Goal: Task Accomplishment & Management: Complete application form

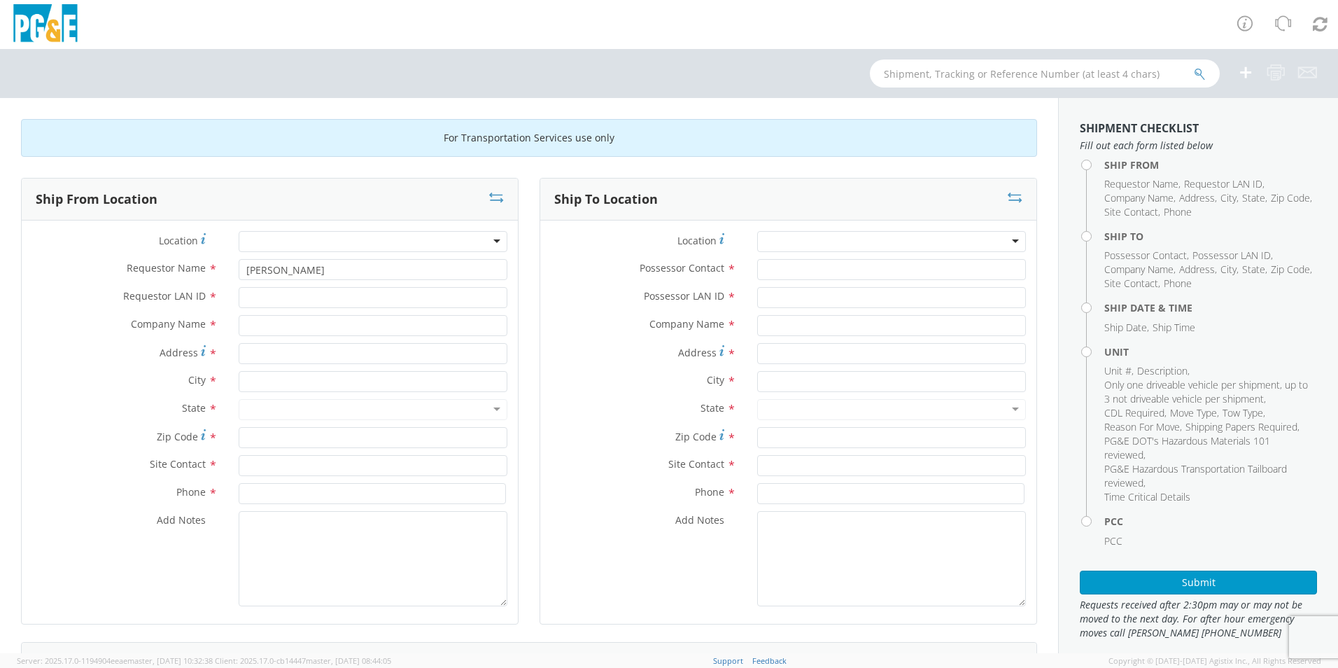
type input "[PERSON_NAME]"
type input "gnd8"
type input "P"
type input "sierra motors"
click at [276, 381] on input "text" at bounding box center [373, 381] width 269 height 21
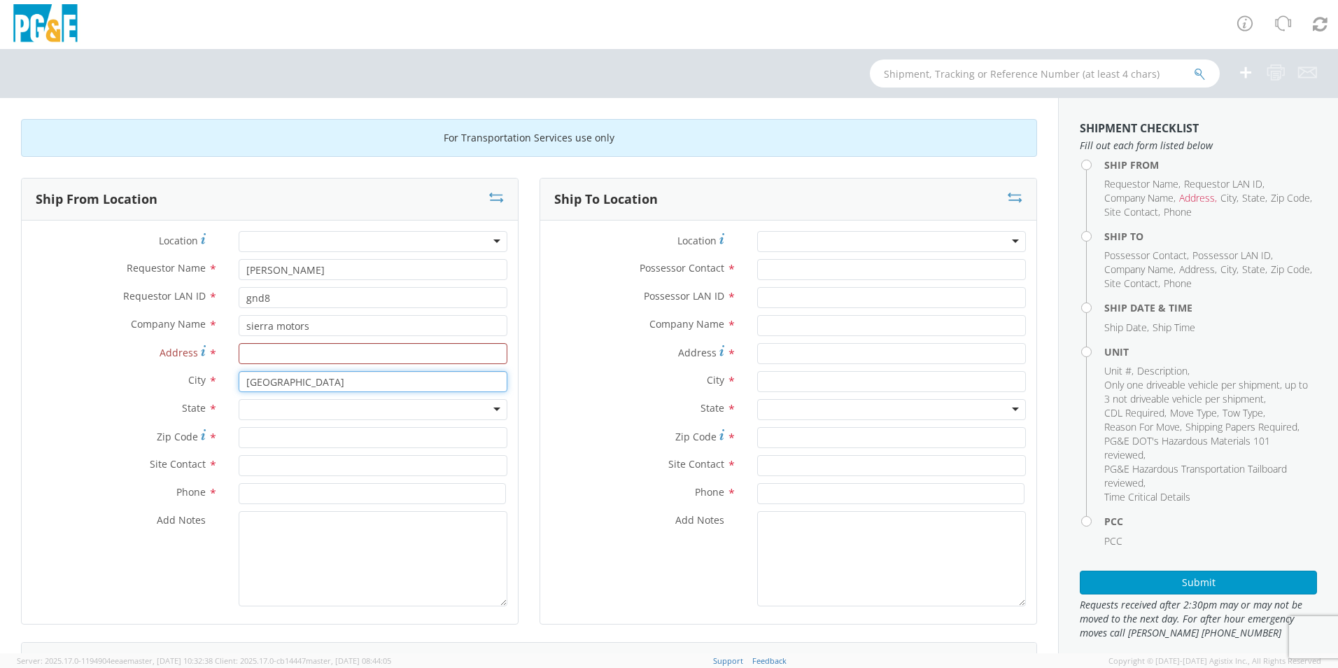
type input "[GEOGRAPHIC_DATA]"
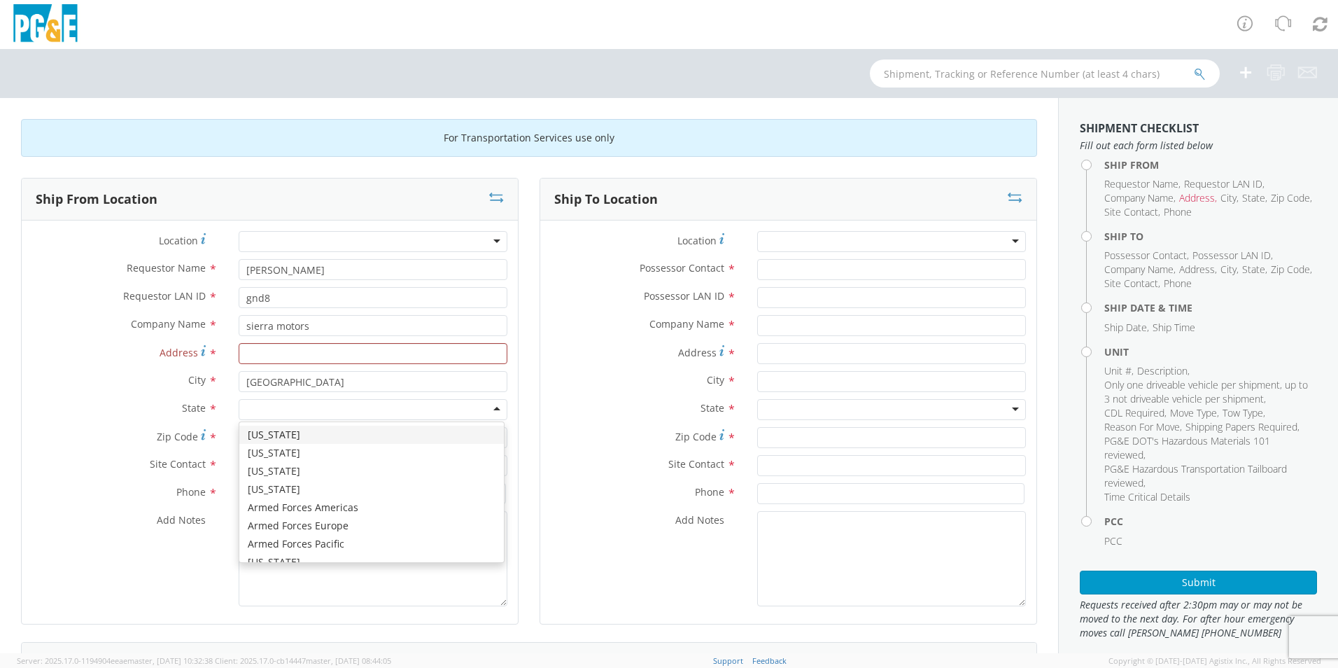
click at [273, 403] on div at bounding box center [373, 409] width 269 height 21
type input "ca"
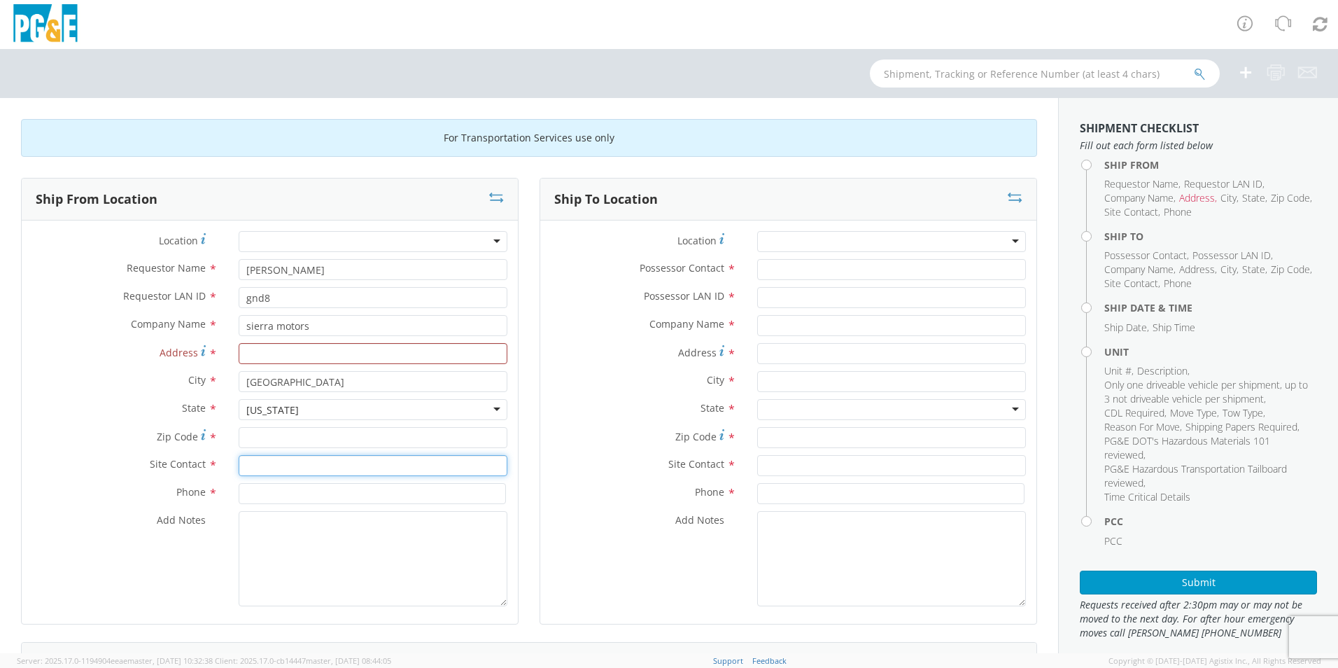
click at [265, 463] on input "text" at bounding box center [373, 465] width 269 height 21
type input "service dept."
click at [282, 487] on input at bounding box center [372, 493] width 267 height 21
type input "2099840218"
click at [268, 349] on input "Address *" at bounding box center [373, 353] width 269 height 21
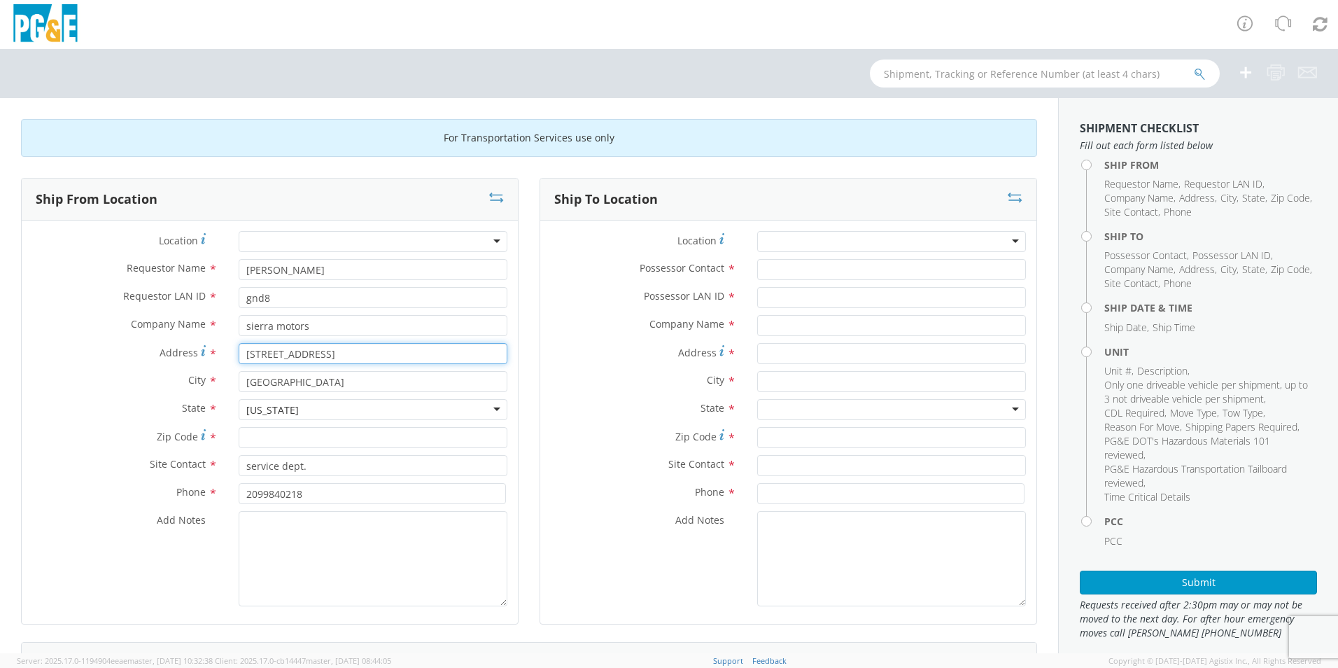
type input "[STREET_ADDRESS]"
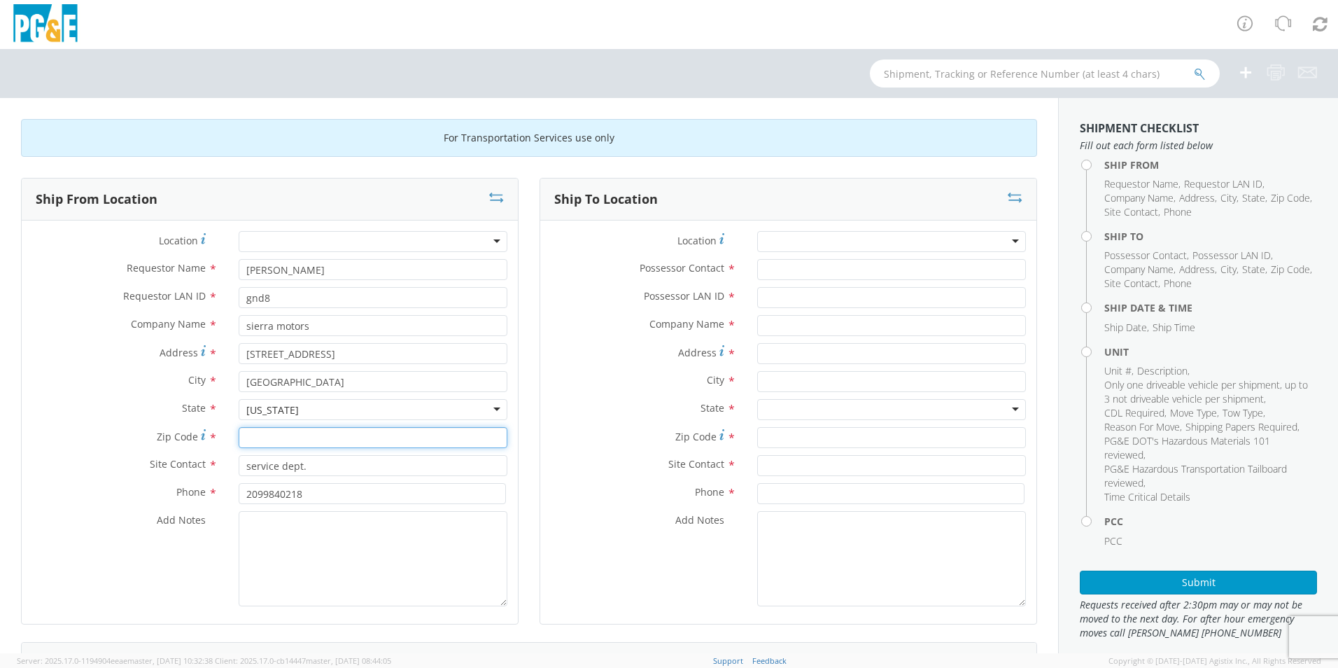
click at [267, 439] on input "Zip Code *" at bounding box center [373, 437] width 269 height 21
type input "95327"
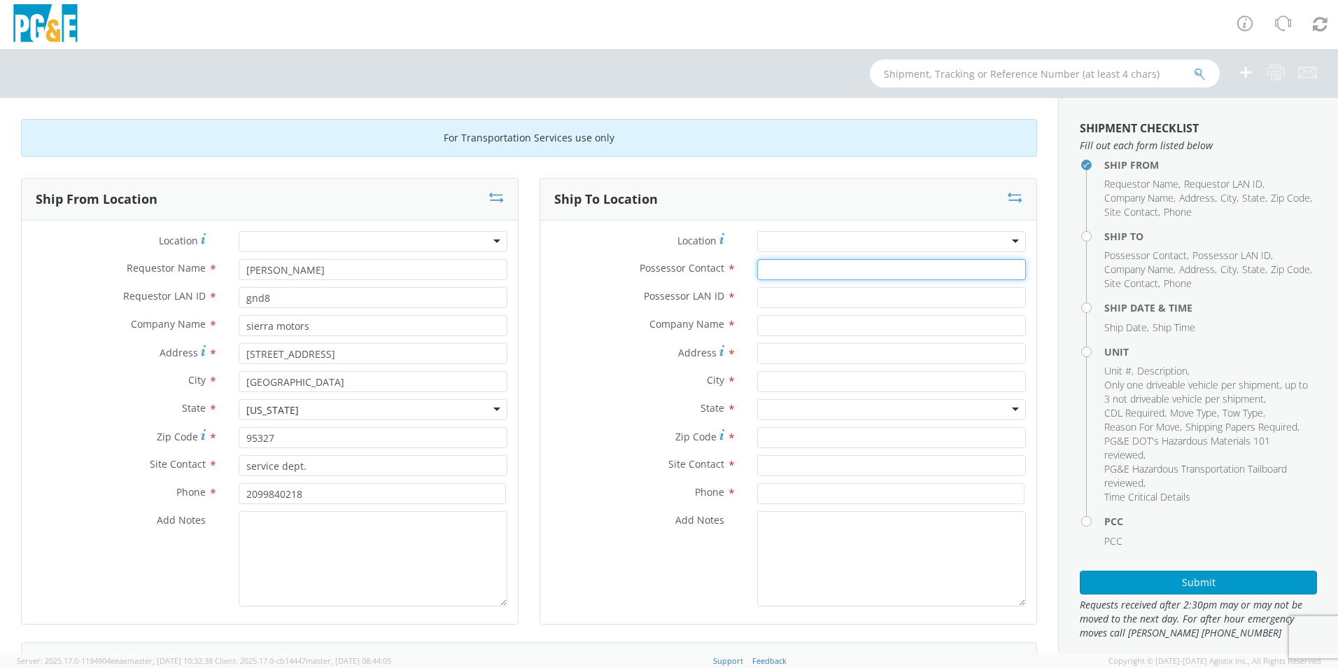
click at [880, 265] on input "Possessor Contact *" at bounding box center [891, 269] width 269 height 21
type input "garage"
type input "gnd8"
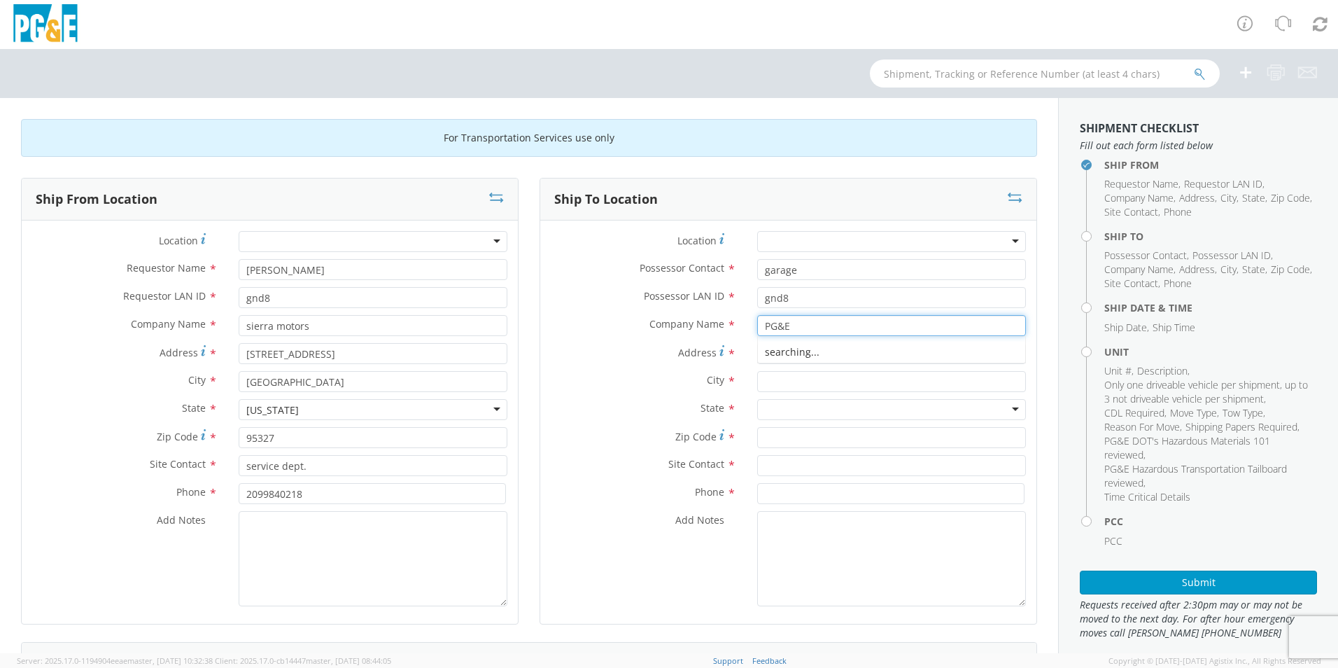
type input "PG&E"
type input "[STREET_ADDRESS]"
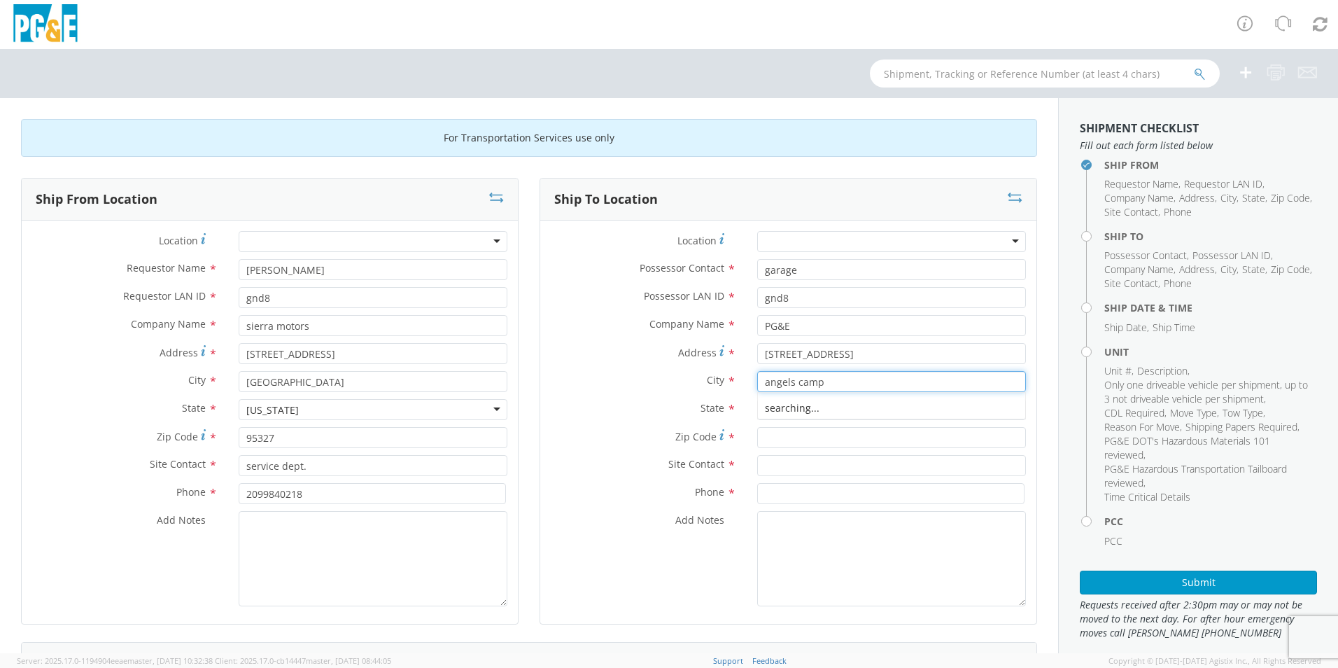
type input "angels camp"
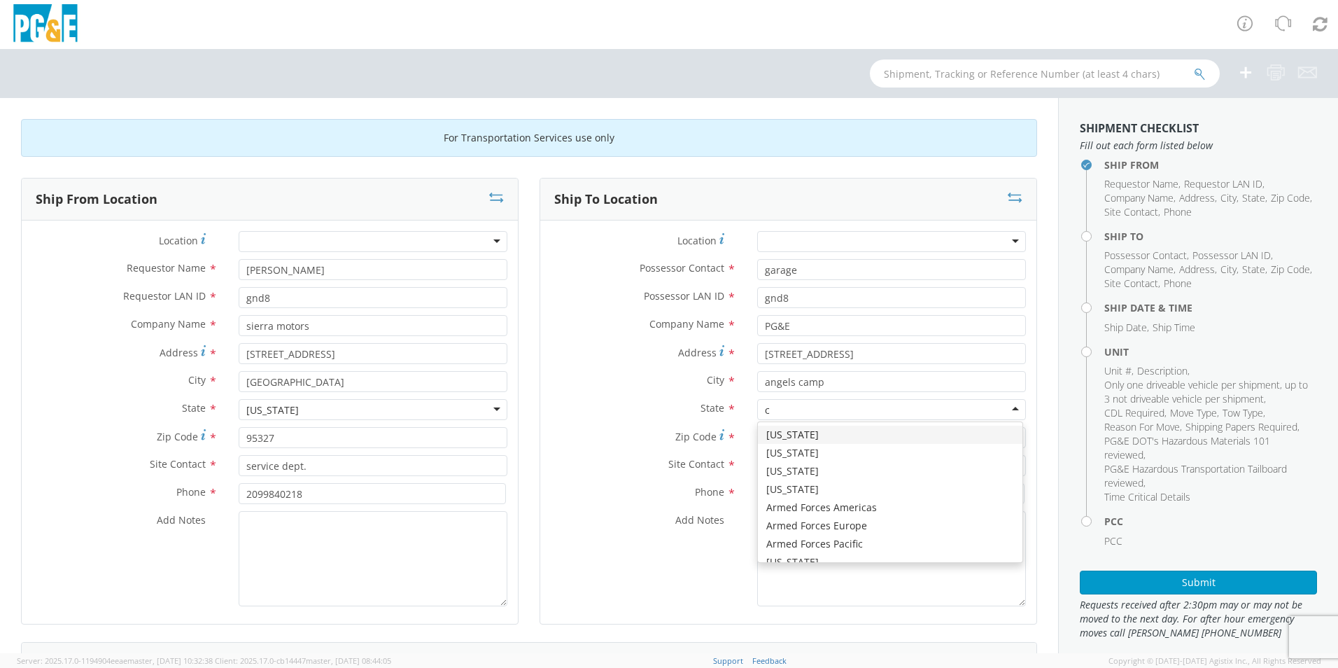
type input "ca"
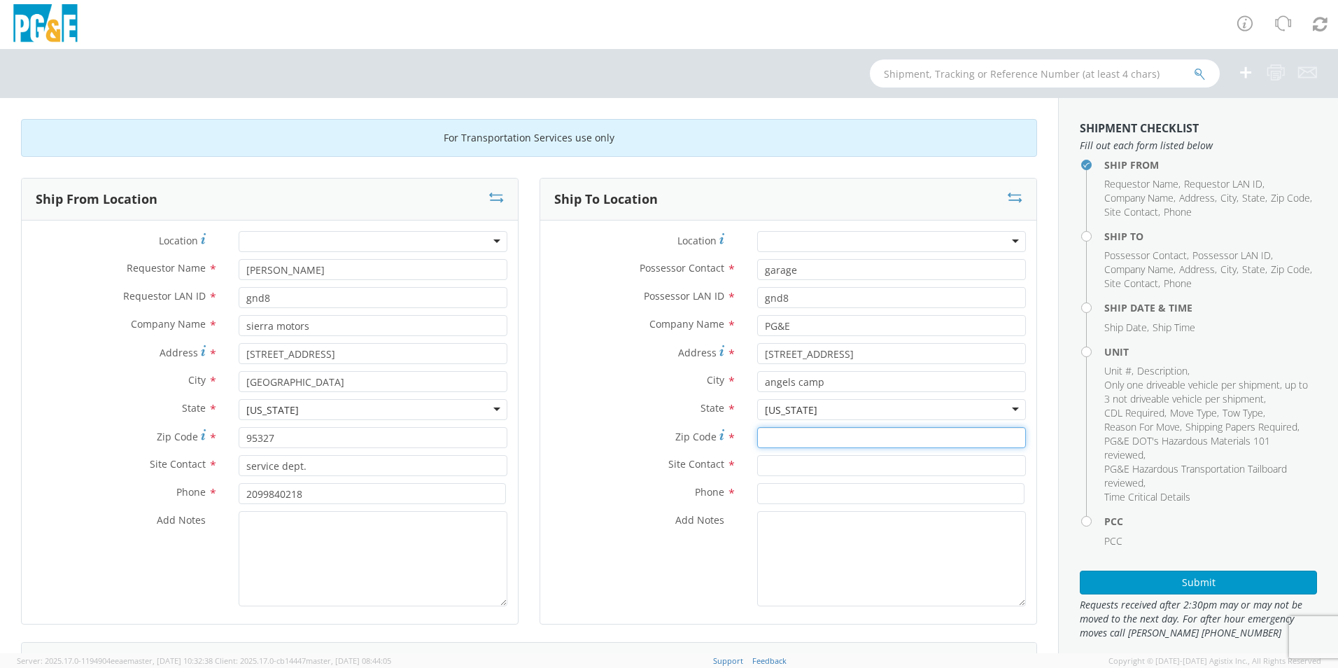
click at [772, 434] on input "Zip Code *" at bounding box center [891, 437] width 269 height 21
type input "95222"
type input "[PERSON_NAME] or don"
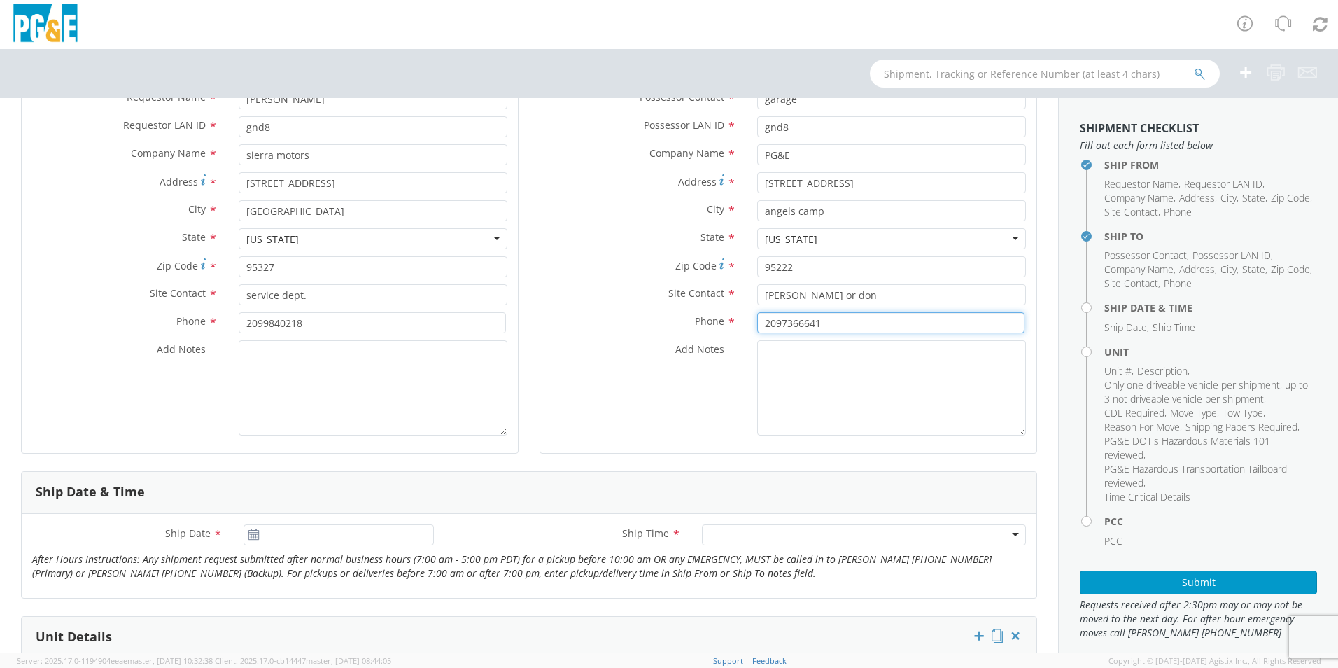
scroll to position [187, 0]
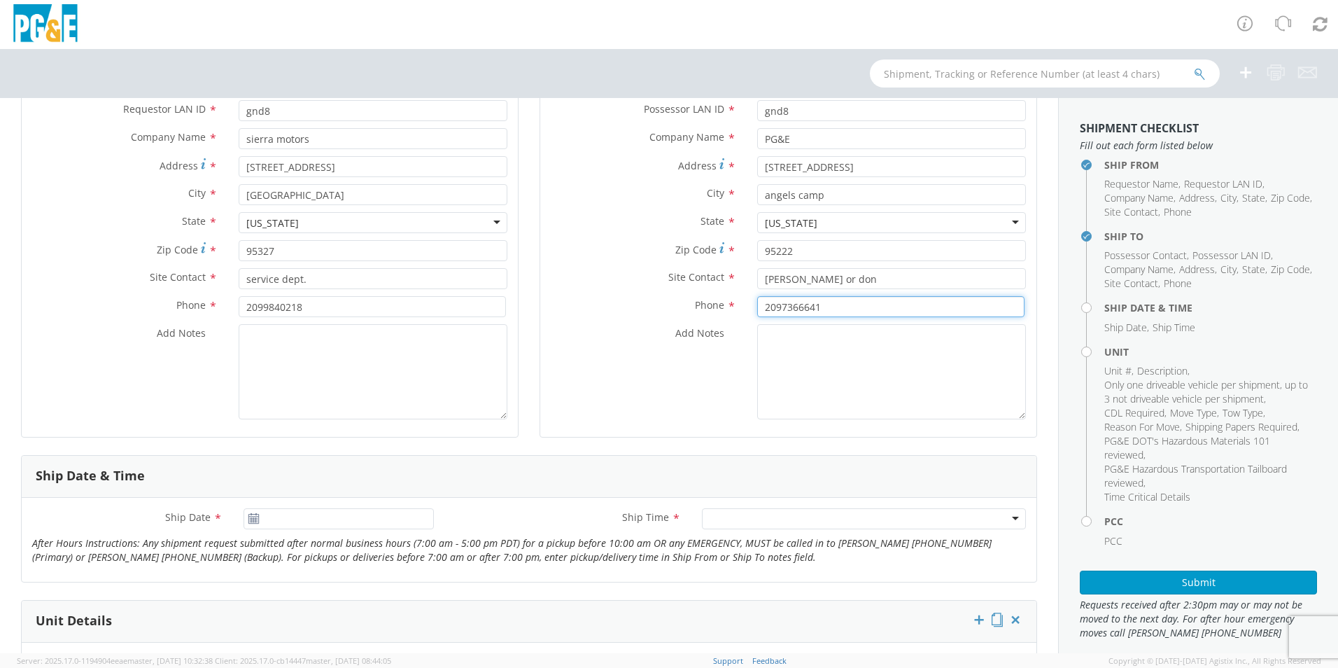
type input "2097366641"
click at [347, 517] on input "[DATE]" at bounding box center [339, 518] width 190 height 21
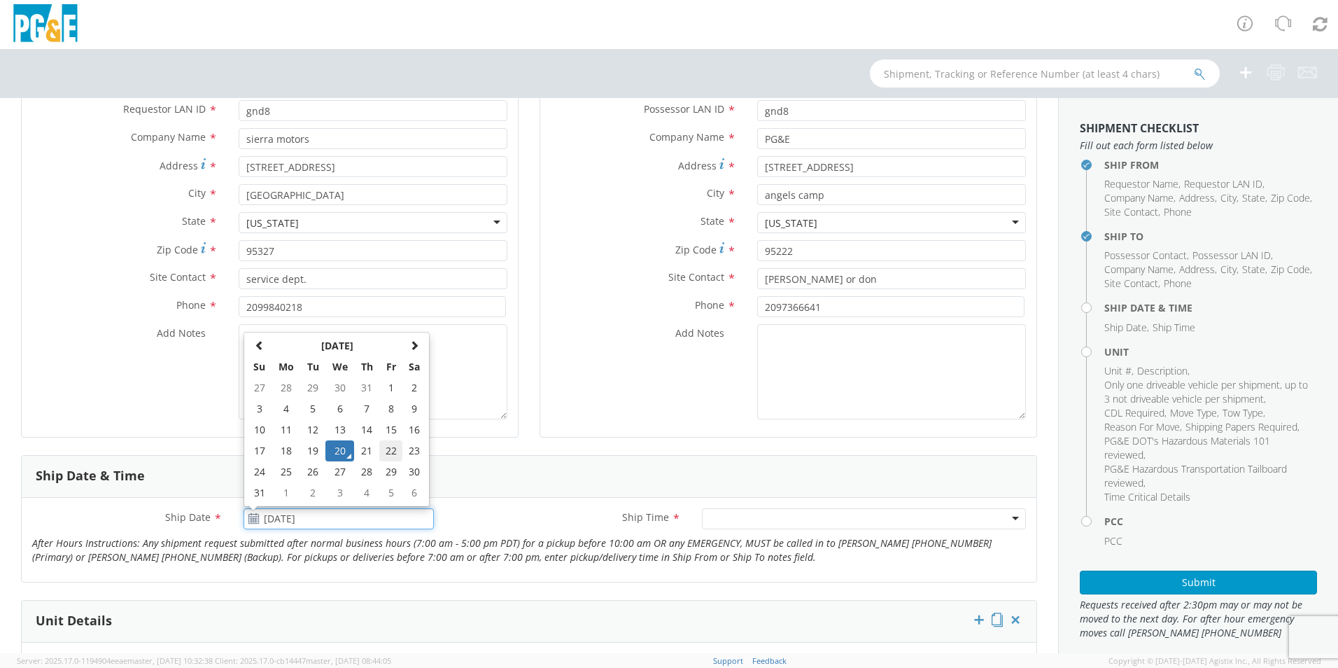
click at [393, 456] on td "22" at bounding box center [391, 450] width 24 height 21
type input "[DATE]"
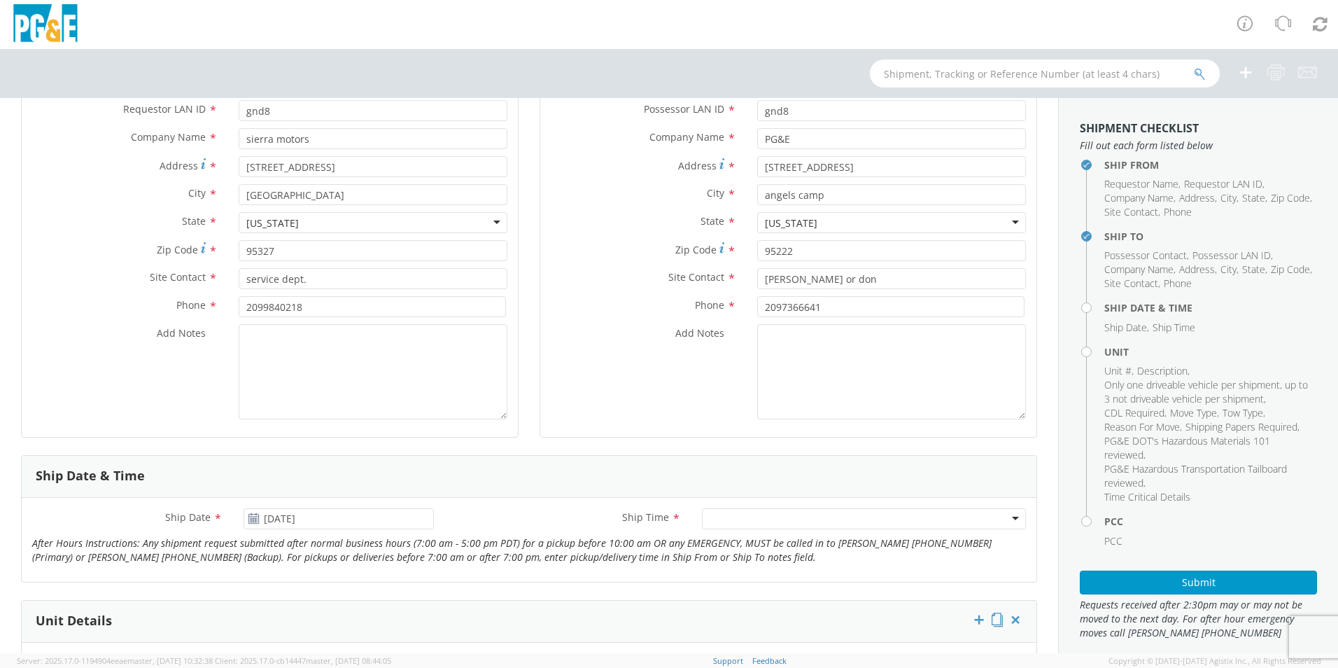
click at [734, 519] on div at bounding box center [864, 518] width 324 height 21
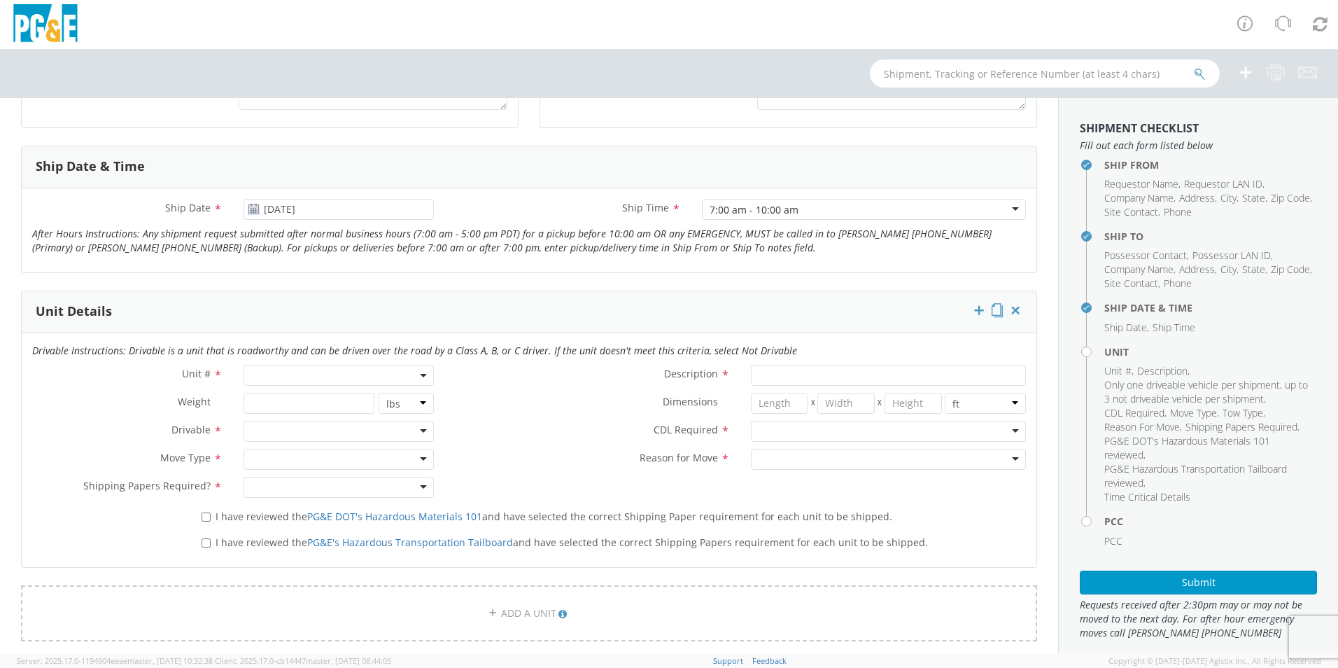
scroll to position [560, 0]
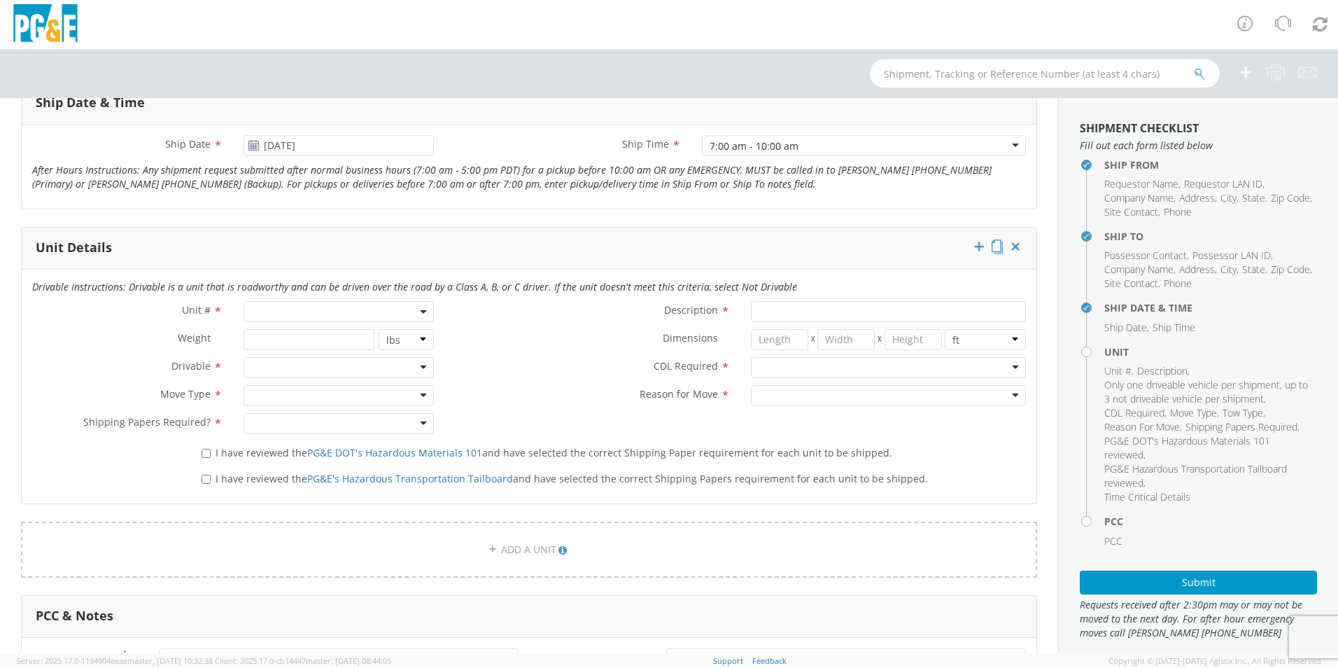
click at [297, 311] on span at bounding box center [339, 311] width 190 height 21
click at [283, 333] on input "search" at bounding box center [337, 334] width 181 height 21
type input "b32908"
type input "PICKUP; 3/4T 4X4"
type input "9500"
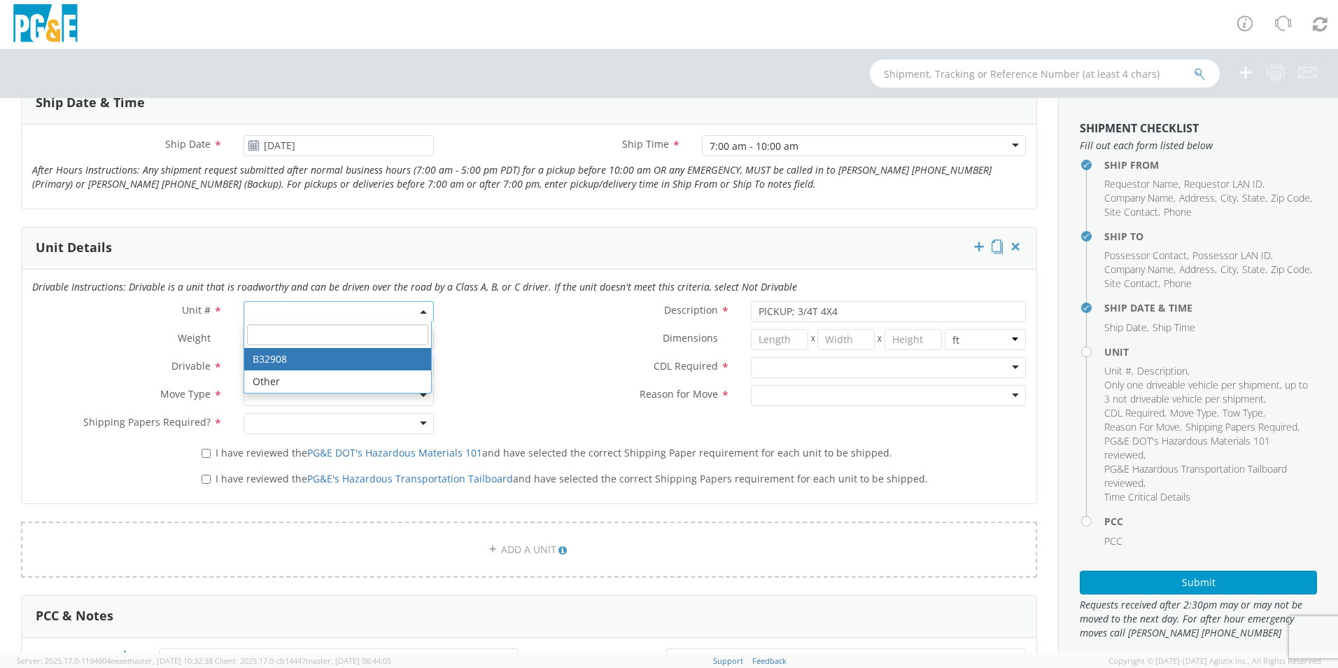
select select "B32908"
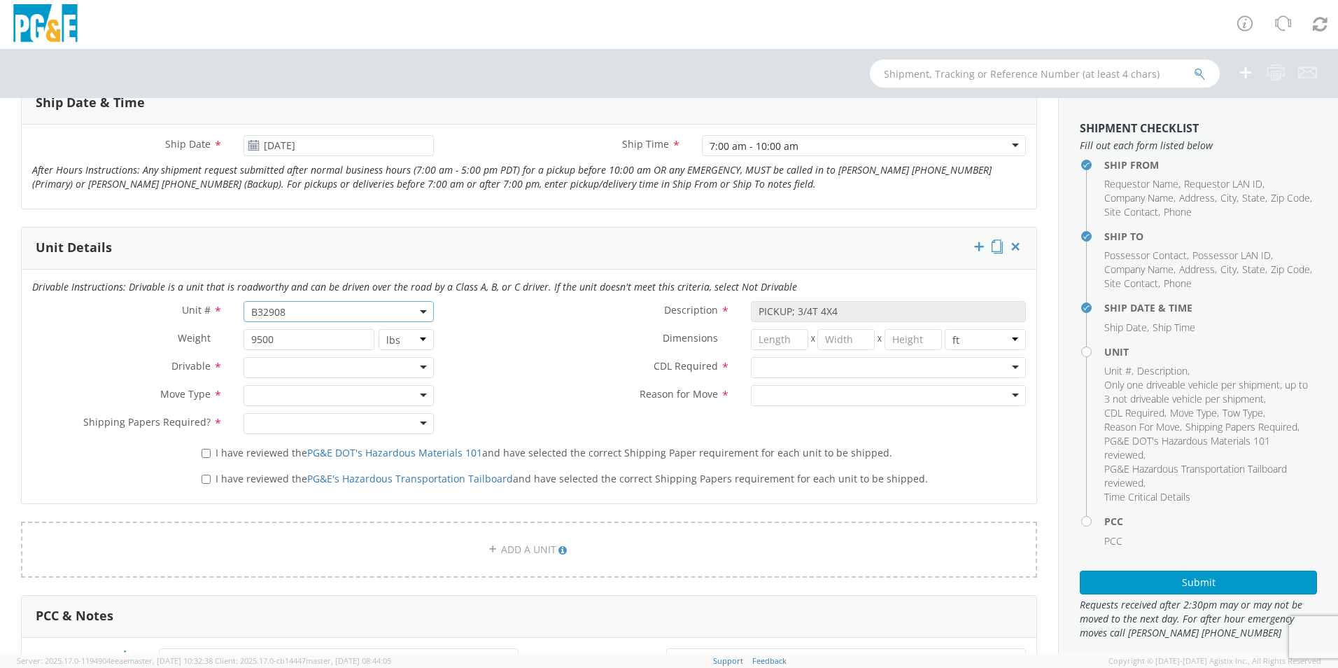
click at [276, 360] on div at bounding box center [339, 367] width 190 height 21
click at [272, 398] on div at bounding box center [339, 395] width 190 height 21
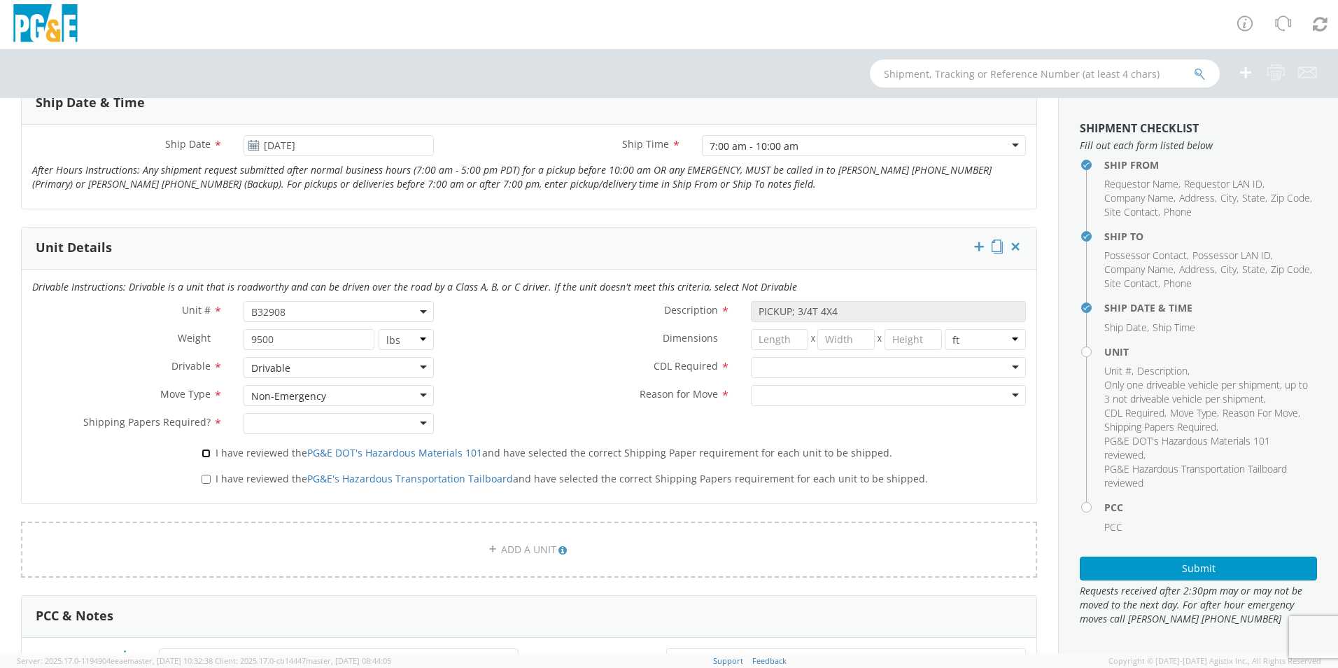
click at [202, 453] on input "I have reviewed the PG&E DOT's Hazardous Materials 101 and have selected the co…" at bounding box center [206, 453] width 9 height 9
checkbox input "true"
click at [203, 477] on input "I have reviewed the PG&E's Hazardous Transportation Tailboard and have selected…" at bounding box center [206, 478] width 9 height 9
checkbox input "true"
click at [288, 425] on div at bounding box center [339, 423] width 190 height 21
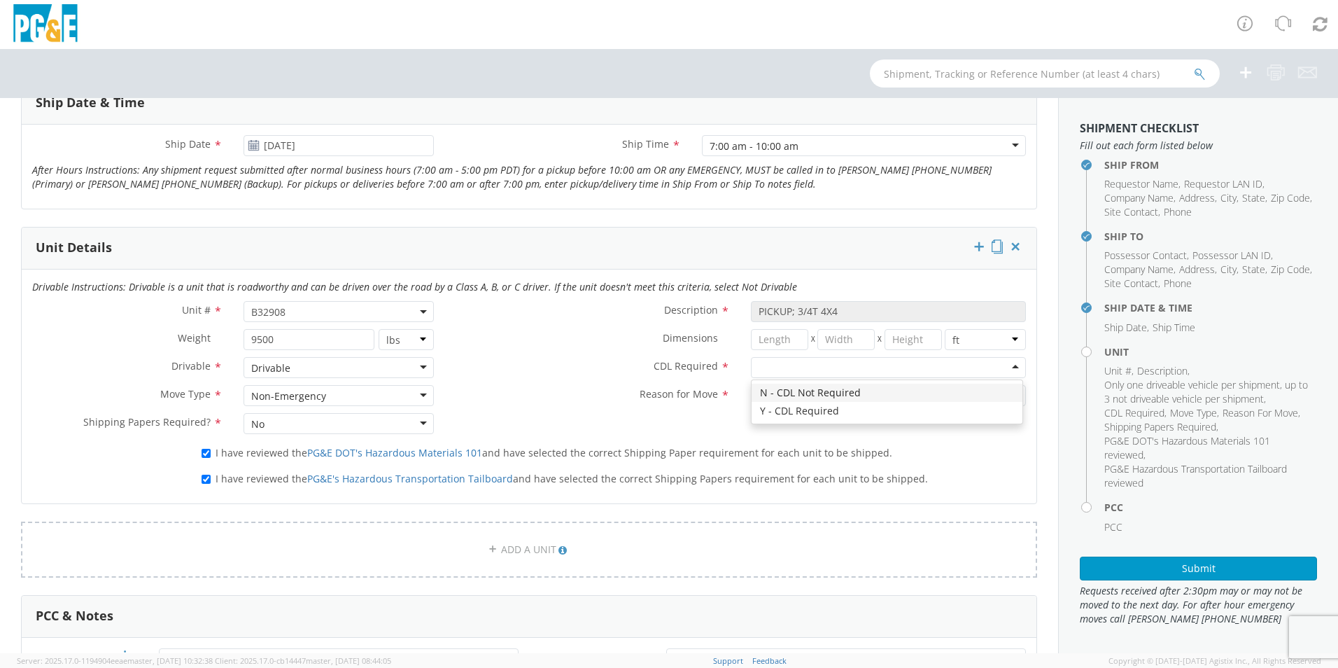
click at [796, 363] on div at bounding box center [888, 367] width 275 height 21
click at [787, 393] on div at bounding box center [888, 395] width 275 height 21
click at [628, 419] on div "Unit # * B32908 B32908 Description * PICKUP; 3/4T 4X4 Weight * 9500 lbs kgs Dim…" at bounding box center [529, 371] width 1015 height 140
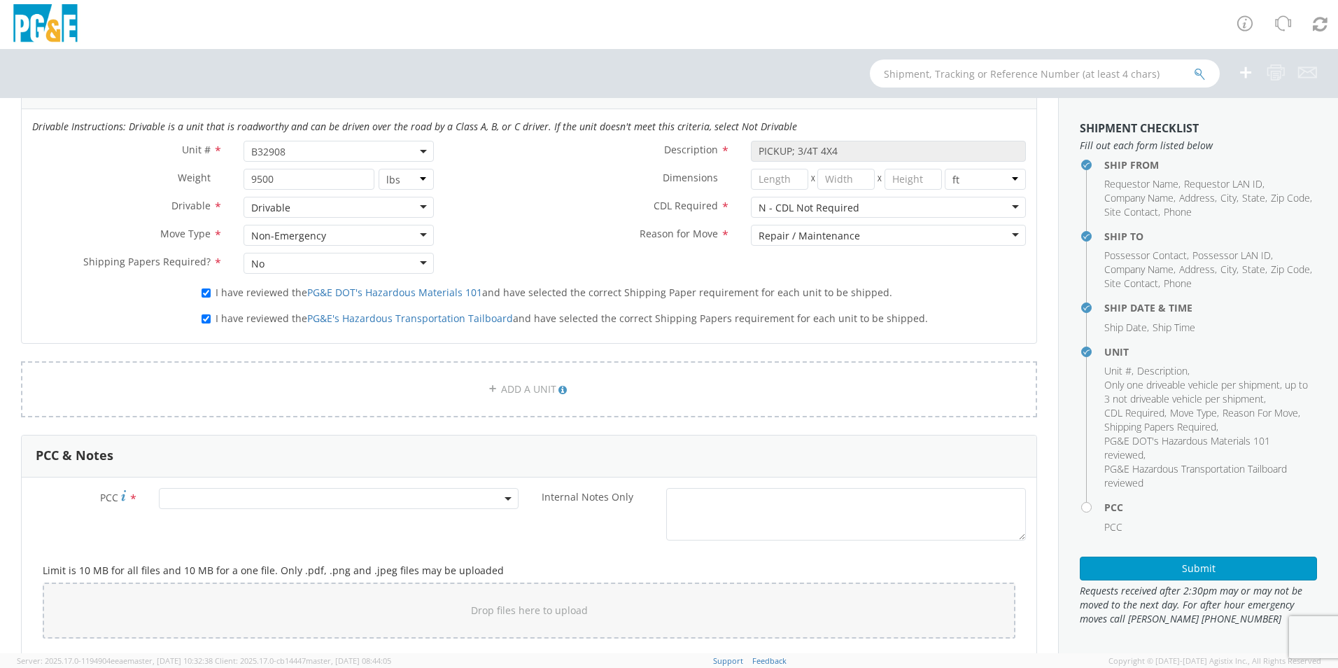
scroll to position [747, 0]
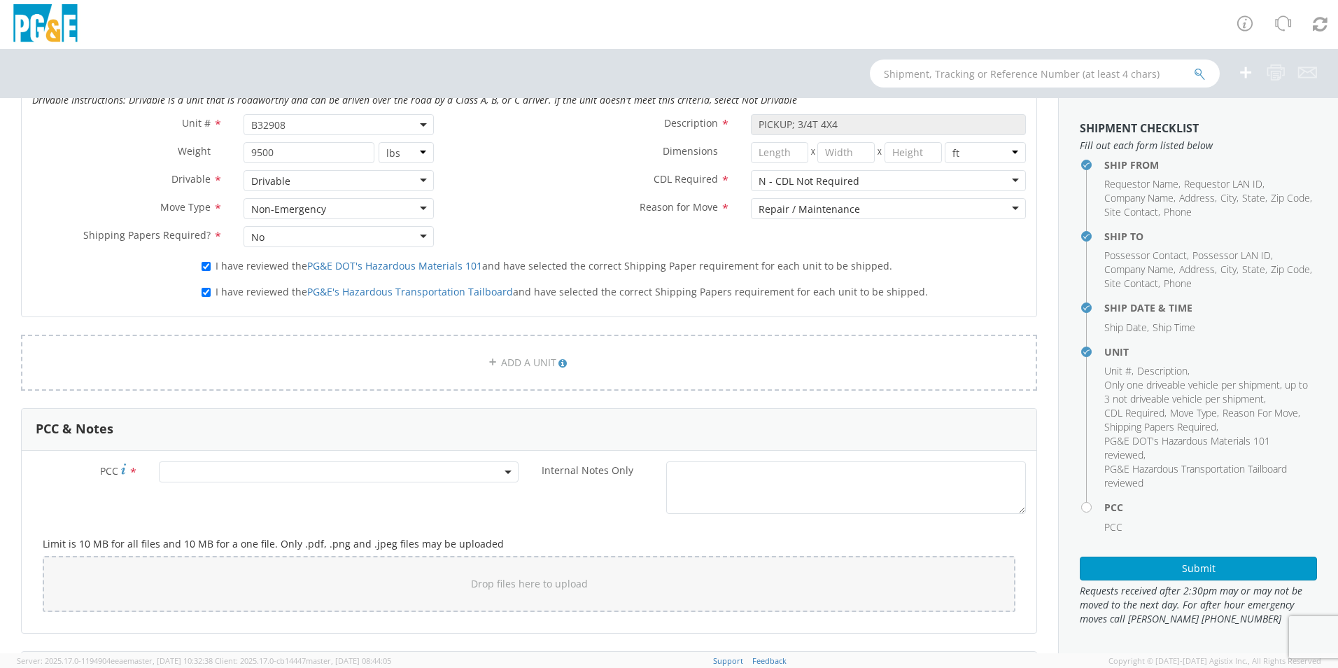
click at [353, 467] on span at bounding box center [339, 471] width 360 height 21
click at [360, 489] on input "number" at bounding box center [336, 494] width 349 height 21
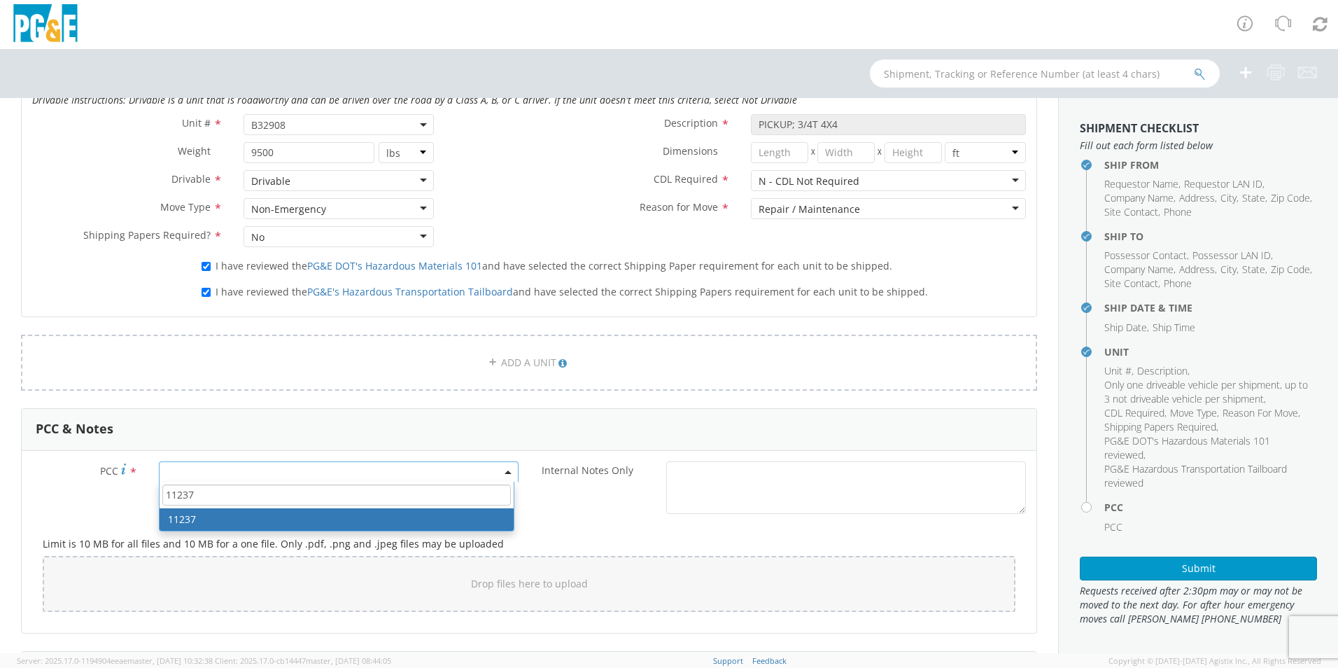
type input "11237"
select select "11237"
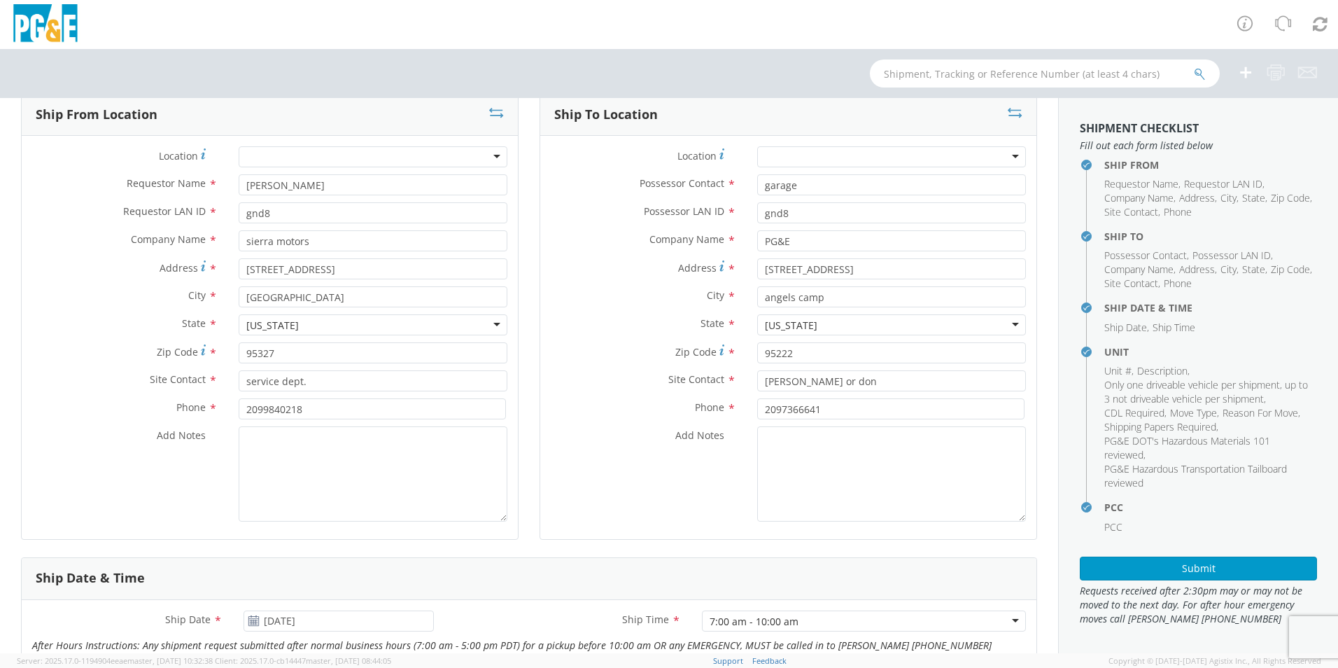
scroll to position [0, 0]
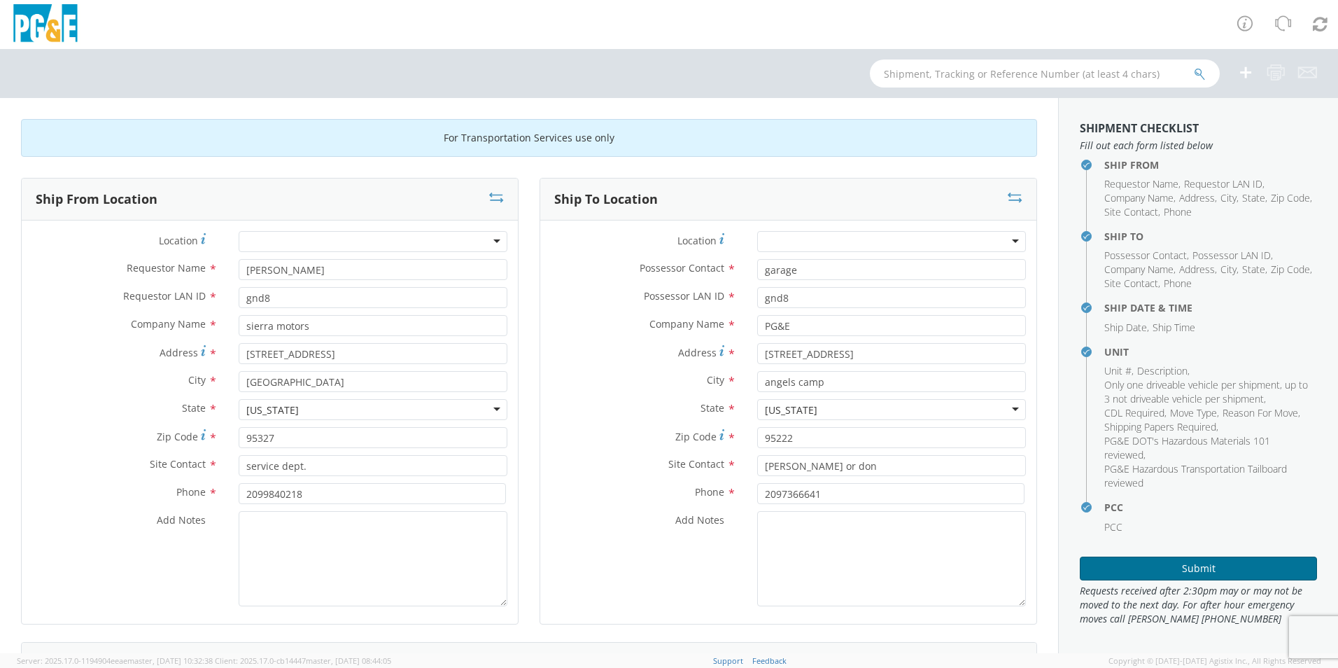
click at [1099, 561] on button "Submit" at bounding box center [1198, 568] width 237 height 24
